Goal: Information Seeking & Learning: Learn about a topic

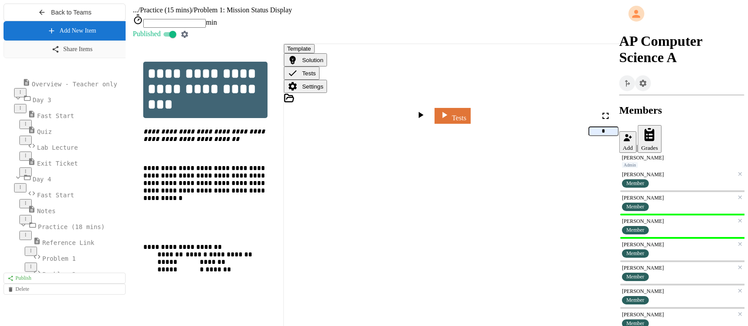
scroll to position [263, 0]
click at [56, 94] on span "Overview - Teacher only" at bounding box center [75, 90] width 86 height 7
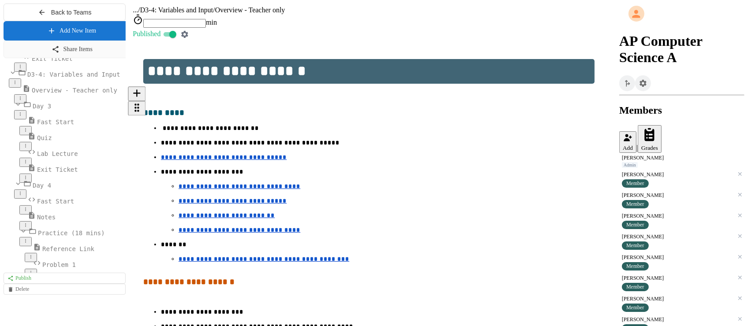
scroll to position [281, 0]
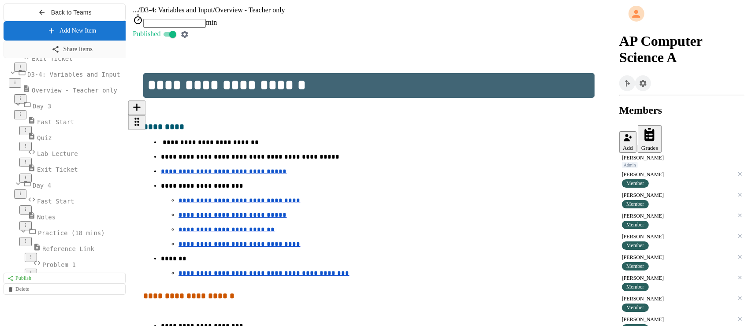
click at [201, 198] on u "**********" at bounding box center [240, 201] width 122 height 6
click at [213, 93] on link "[URL][DOMAIN_NAME]" at bounding box center [214, 96] width 77 height 7
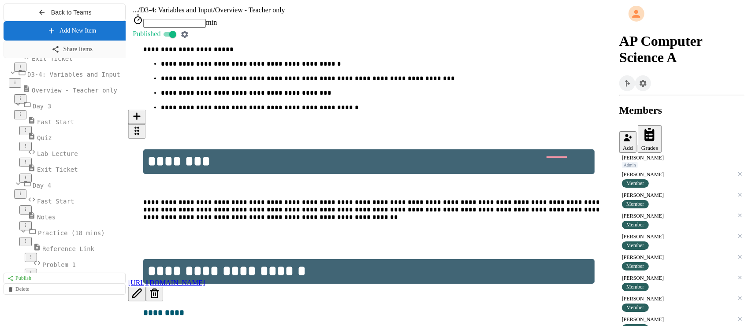
scroll to position [80, 0]
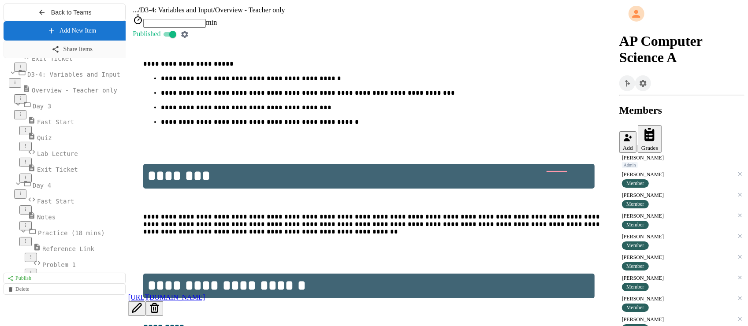
click at [45, 189] on span "Day 4" at bounding box center [42, 185] width 19 height 7
click at [34, 189] on span "Day 4" at bounding box center [42, 185] width 19 height 7
click at [45, 221] on span "Notes" at bounding box center [46, 217] width 19 height 7
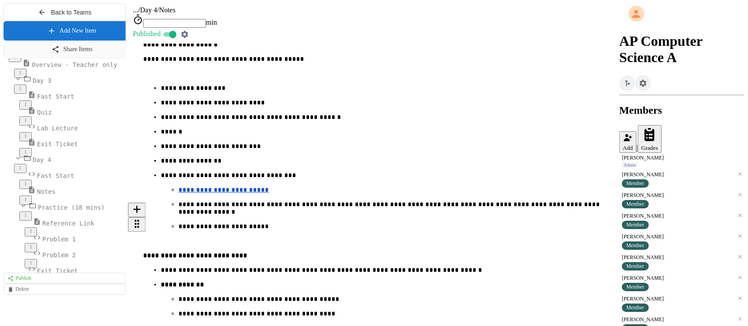
scroll to position [303, 0]
